Goal: Navigation & Orientation: Find specific page/section

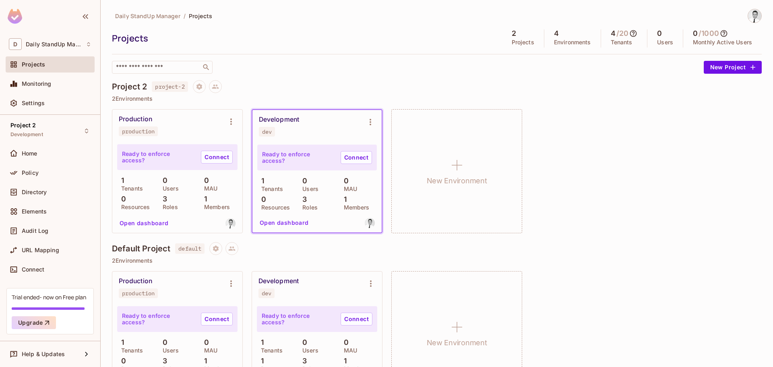
click at [628, 81] on div "Project 2 project-2" at bounding box center [437, 86] width 650 height 13
click at [166, 46] on div "Projects 2 Projects 4 Environments 4 / 20 Tenants 0 Users 0 / 1000 Monthly Acti…" at bounding box center [437, 38] width 650 height 18
click at [220, 17] on div "Daily StandUp Manager / Projects" at bounding box center [437, 16] width 650 height 14
click at [205, 17] on span "Projects" at bounding box center [200, 16] width 23 height 8
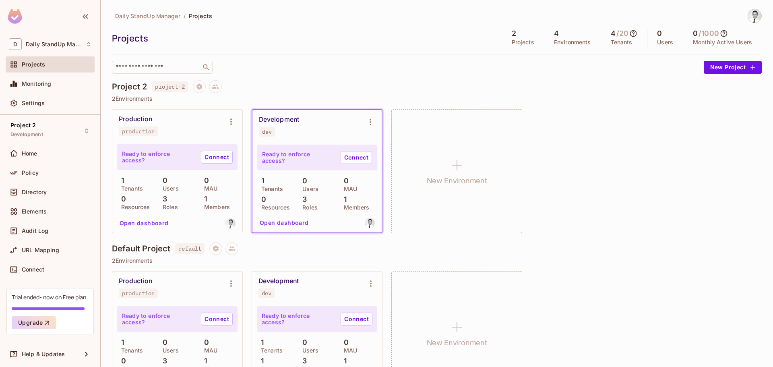
click at [135, 15] on span "Daily StandUp Manager" at bounding box center [147, 16] width 65 height 8
click at [140, 16] on span "Daily StandUp Manager" at bounding box center [147, 16] width 65 height 8
click at [293, 16] on div "Daily StandUp Manager / Projects" at bounding box center [437, 16] width 650 height 14
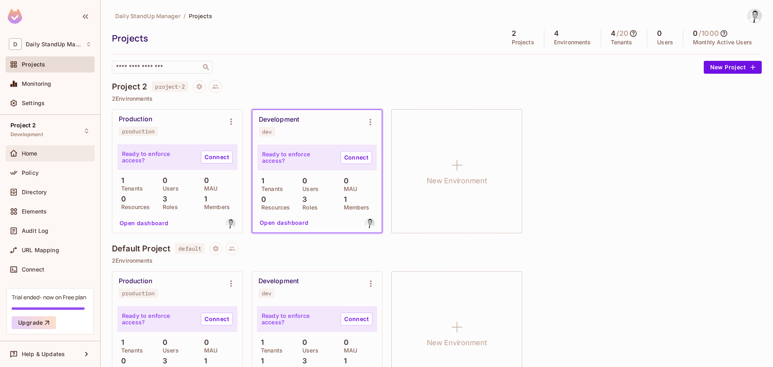
click at [35, 156] on span "Home" at bounding box center [30, 153] width 16 height 6
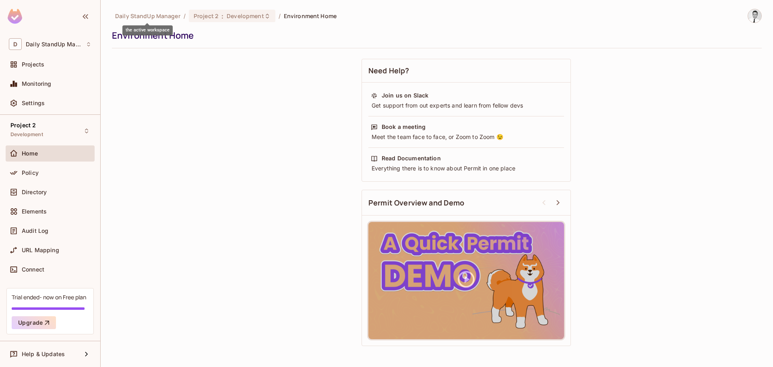
click at [135, 15] on span "Daily StandUp Manager" at bounding box center [147, 16] width 65 height 8
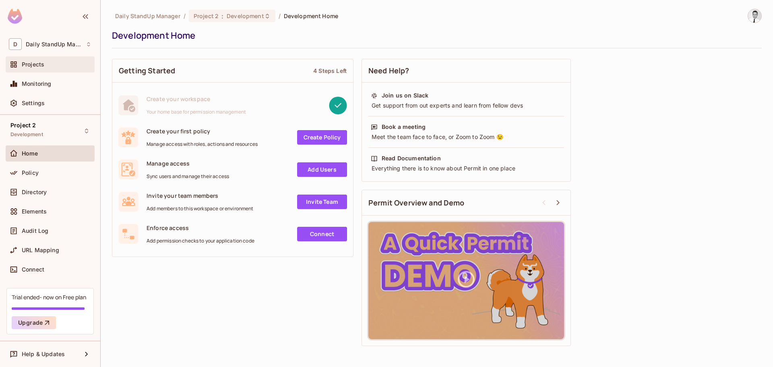
click at [48, 62] on div "Projects" at bounding box center [57, 64] width 70 height 6
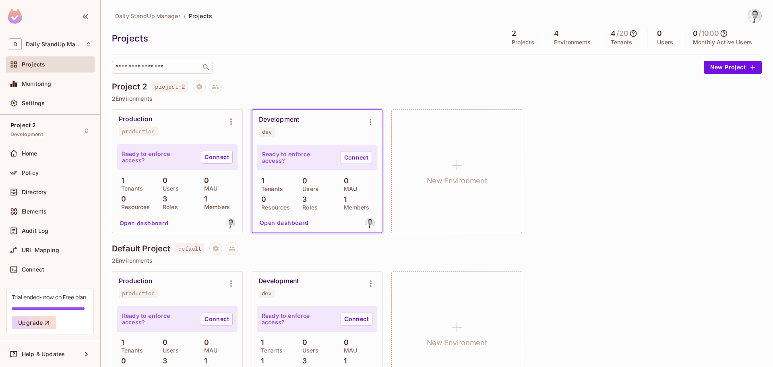
click at [199, 19] on span "Projects" at bounding box center [200, 16] width 23 height 8
click at [45, 129] on div "Project 2 Development" at bounding box center [50, 131] width 89 height 22
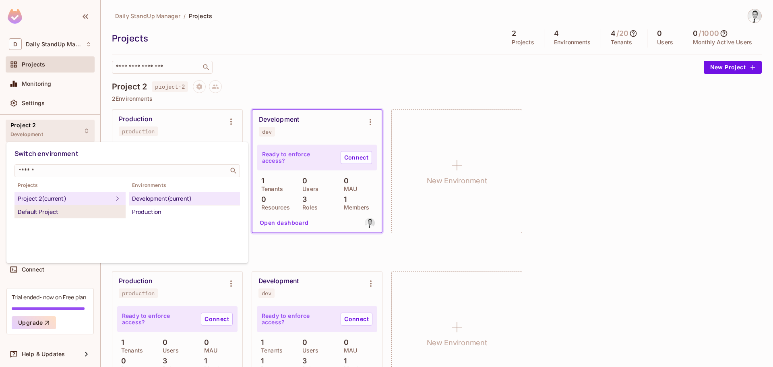
click at [33, 209] on div "Default Project" at bounding box center [70, 212] width 105 height 10
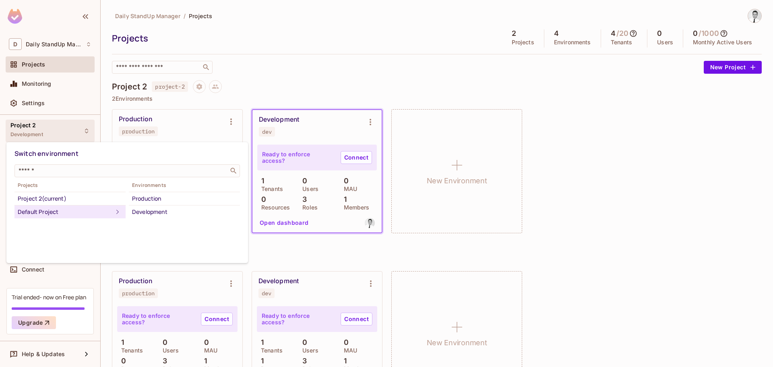
click at [306, 46] on div at bounding box center [386, 183] width 773 height 367
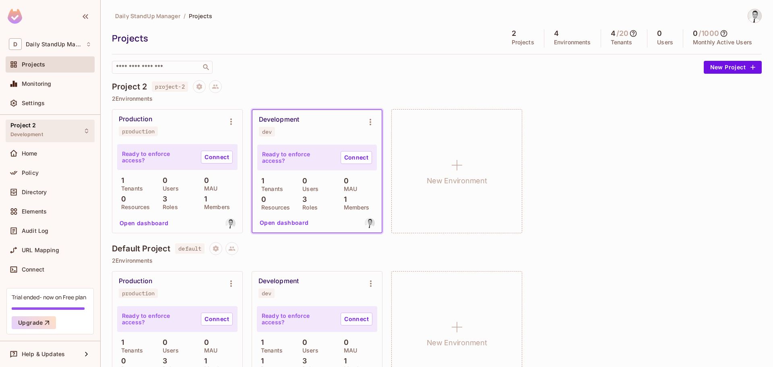
click at [64, 126] on div "Project 2 Development" at bounding box center [50, 131] width 89 height 22
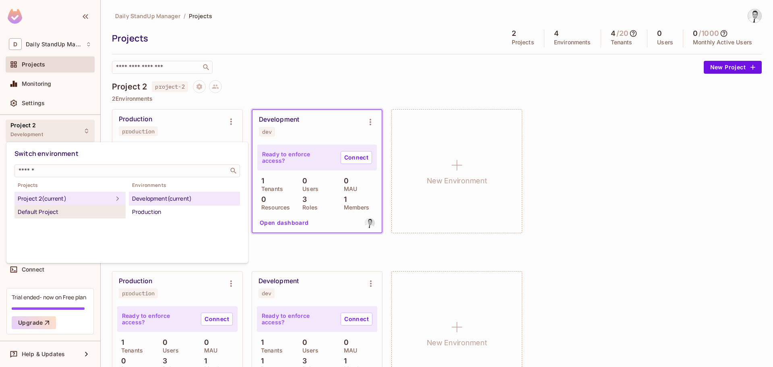
click at [40, 210] on div "Default Project" at bounding box center [70, 212] width 105 height 10
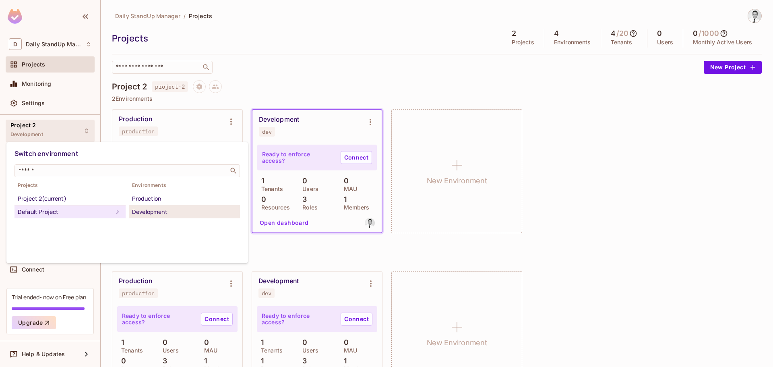
click at [147, 210] on div "Development" at bounding box center [184, 212] width 105 height 10
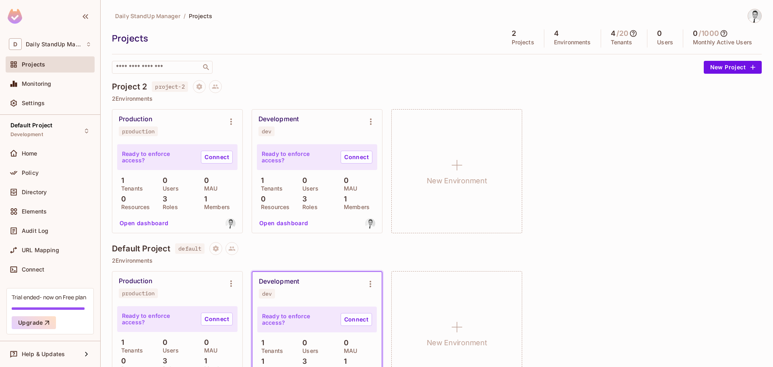
click at [385, 95] on p "2 Environments" at bounding box center [437, 98] width 650 height 6
click at [311, 77] on div "Daily StandUp Manager / Projects Projects 2 Projects 4 Environments 4 / 20 Tena…" at bounding box center [437, 206] width 650 height 395
